Goal: Transaction & Acquisition: Purchase product/service

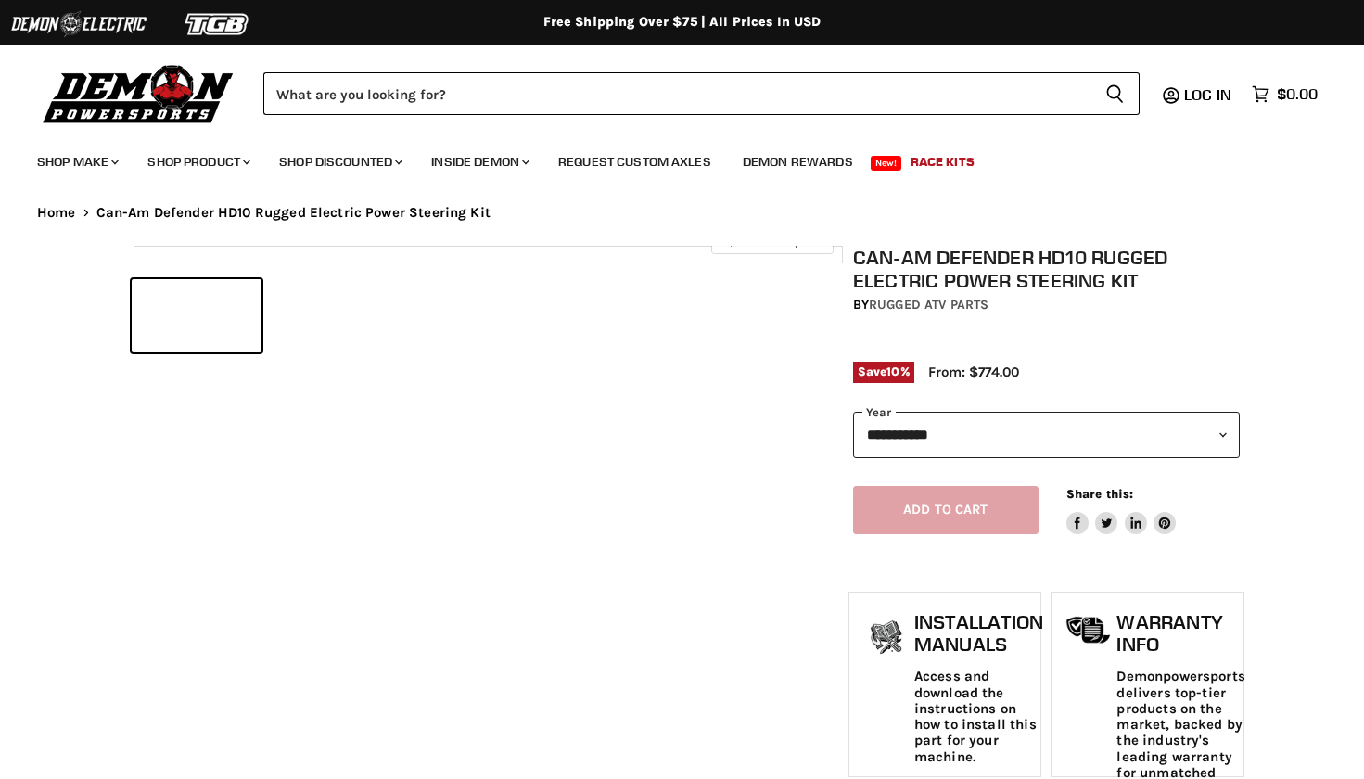
select select "******"
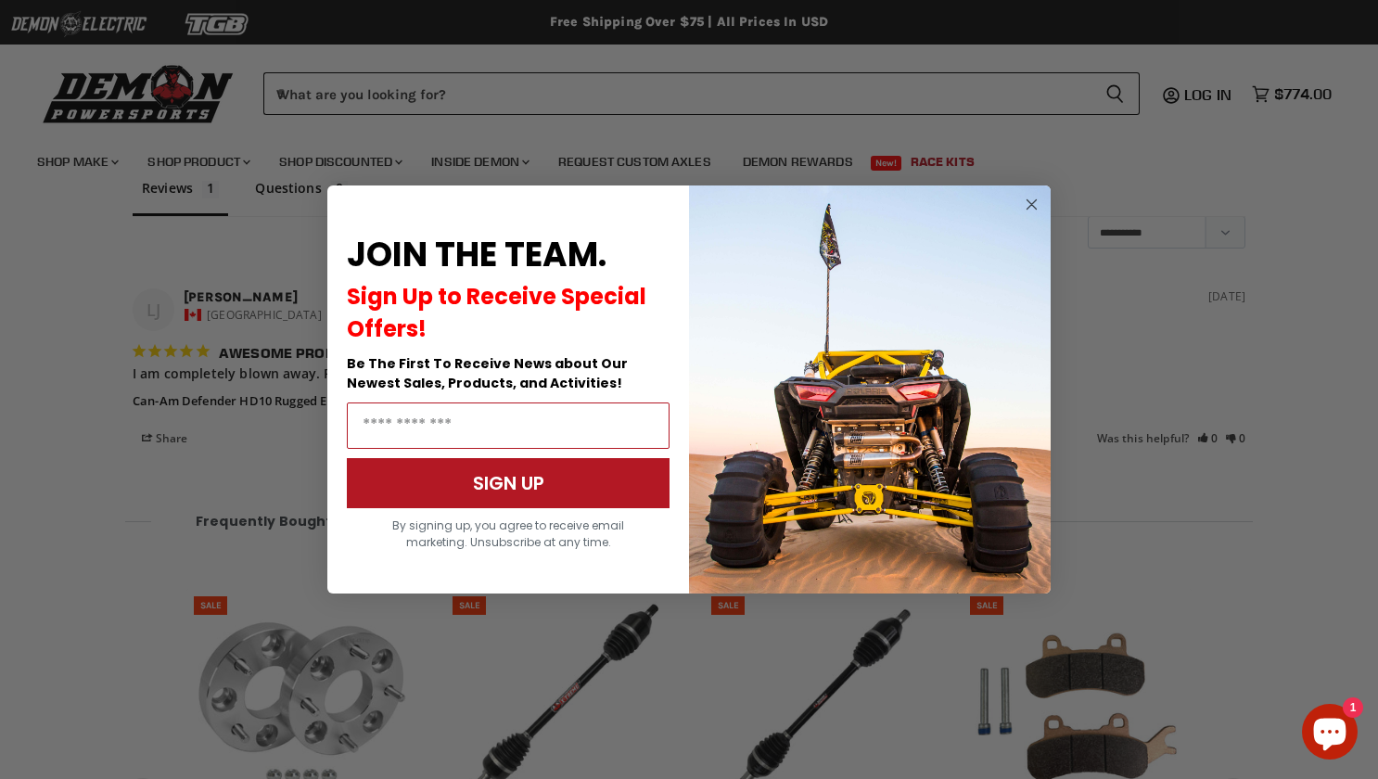
scroll to position [2265, 0]
